Goal: Task Accomplishment & Management: Manage account settings

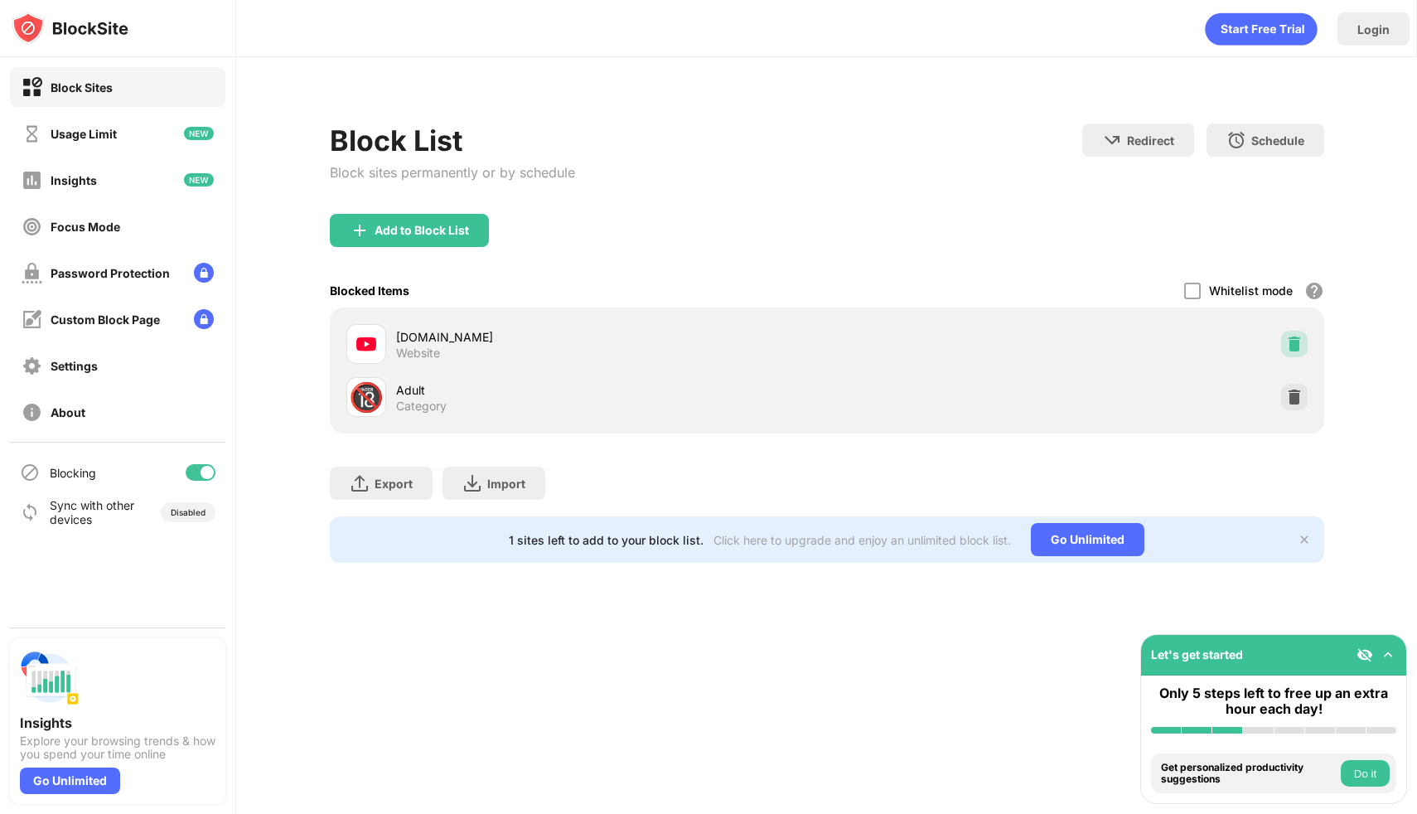
click at [1290, 344] on img at bounding box center [1294, 344] width 17 height 17
